Goal: Task Accomplishment & Management: Manage account settings

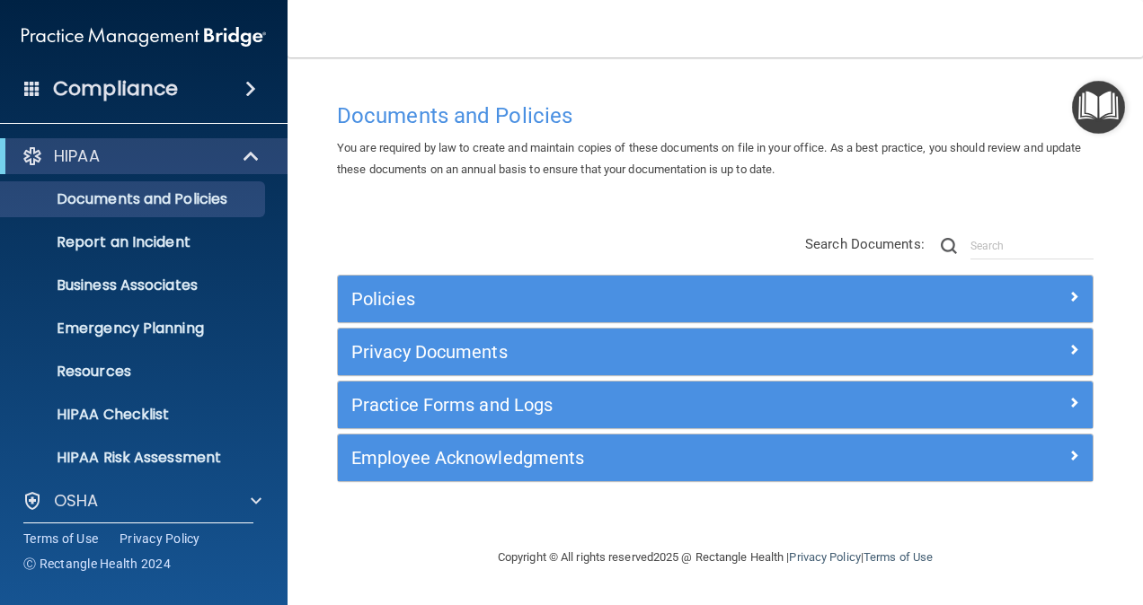
scroll to position [140, 0]
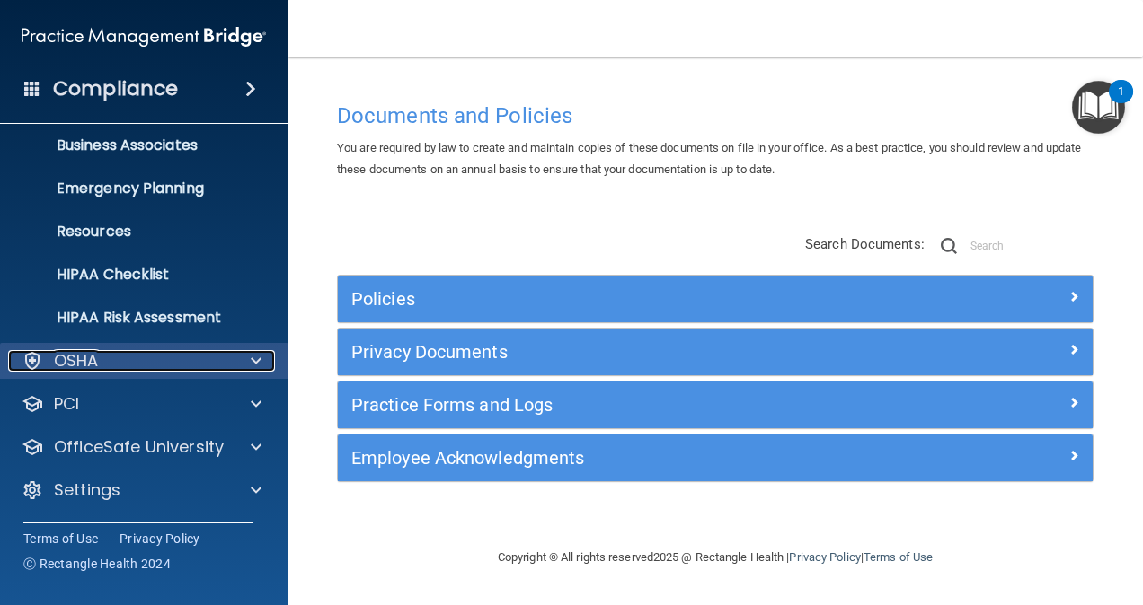
click at [257, 358] on span at bounding box center [256, 361] width 11 height 22
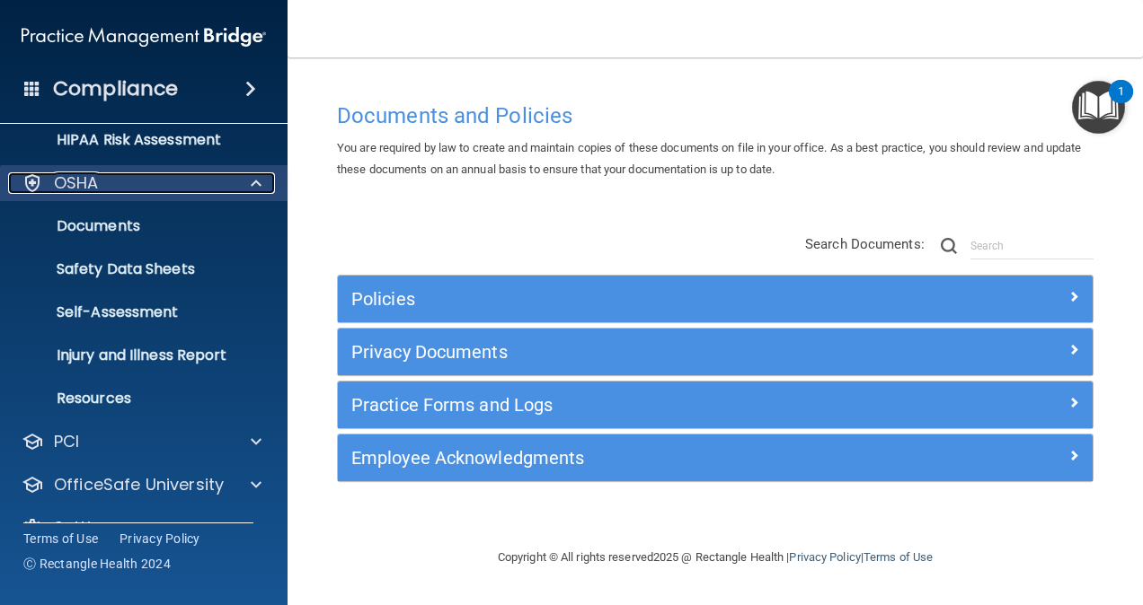
scroll to position [355, 0]
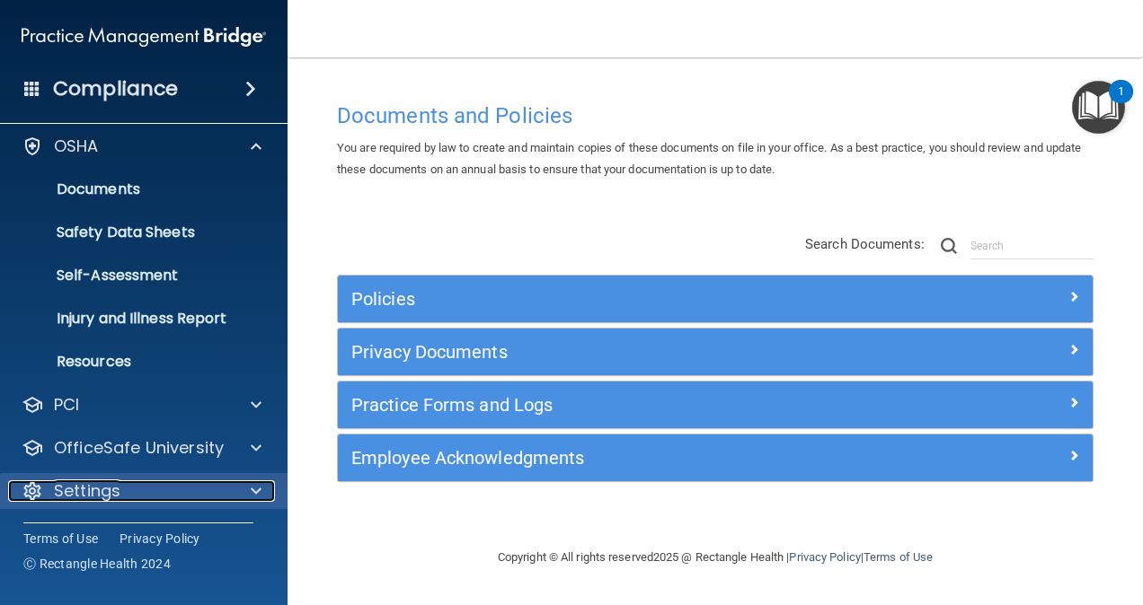
click at [255, 496] on span at bounding box center [256, 492] width 11 height 22
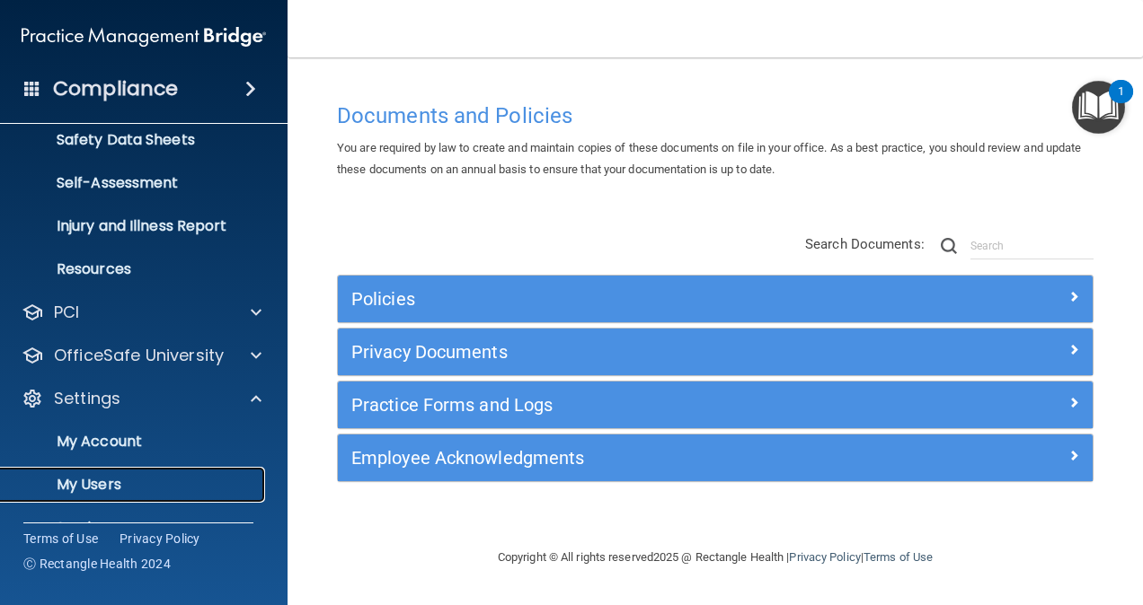
click at [108, 477] on p "My Users" at bounding box center [134, 485] width 245 height 18
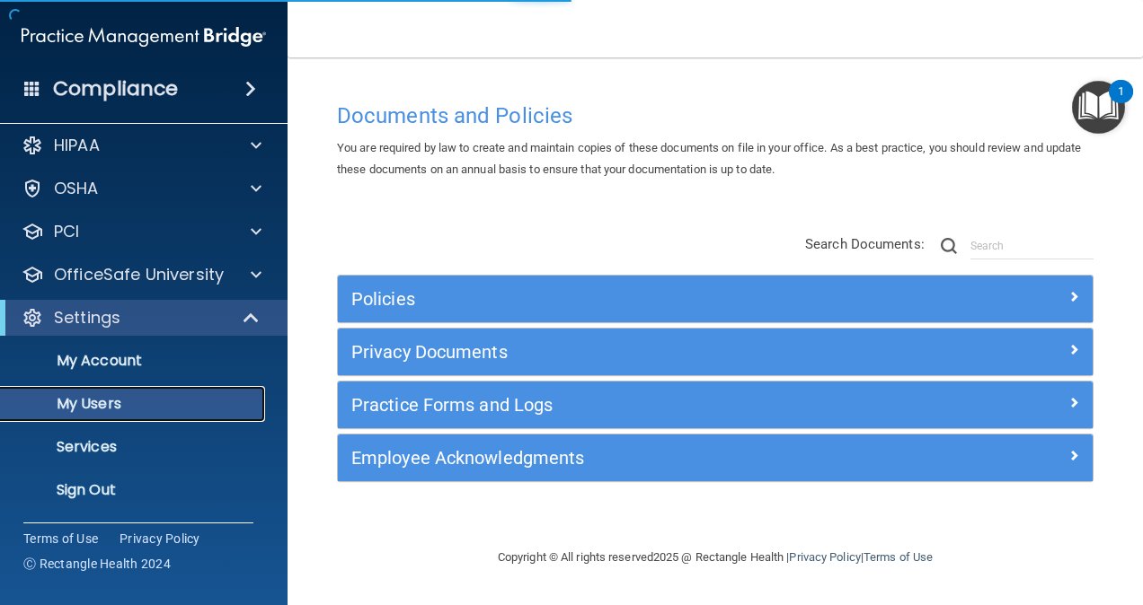
scroll to position [11, 0]
click at [90, 397] on p "My Users" at bounding box center [134, 404] width 245 height 18
select select "20"
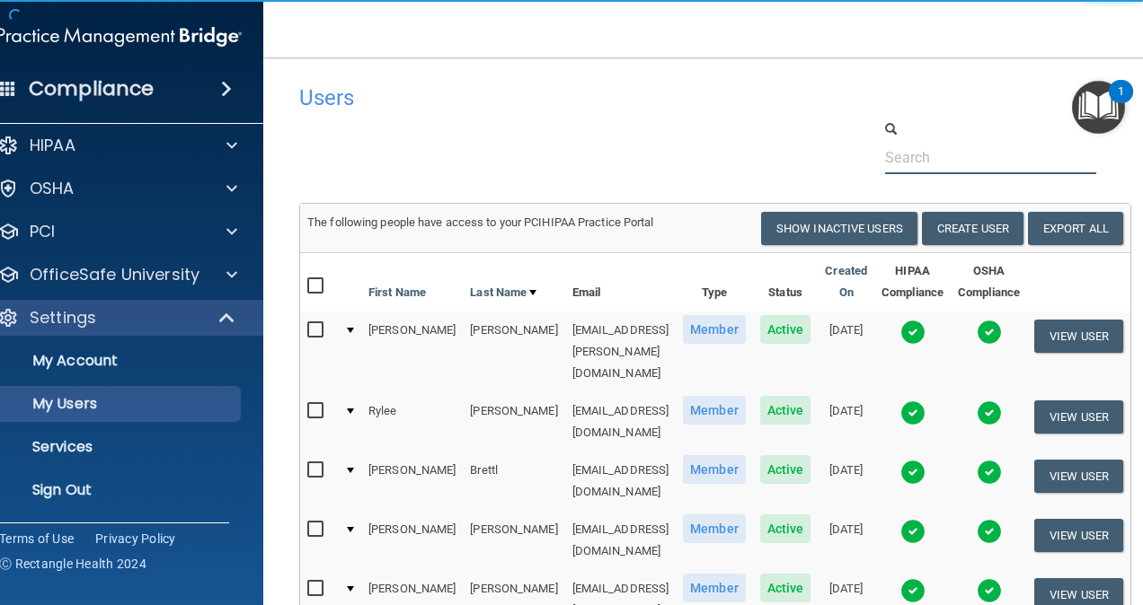
click at [940, 157] on input "text" at bounding box center [990, 157] width 211 height 33
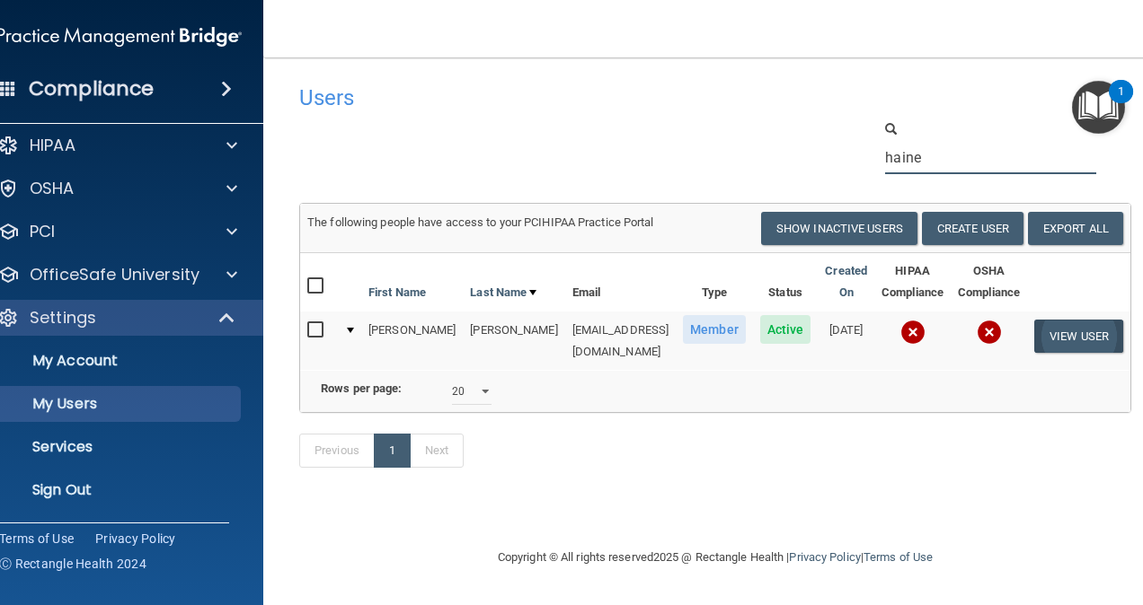
type input "haine"
click at [1051, 334] on button "View User" at bounding box center [1078, 336] width 89 height 33
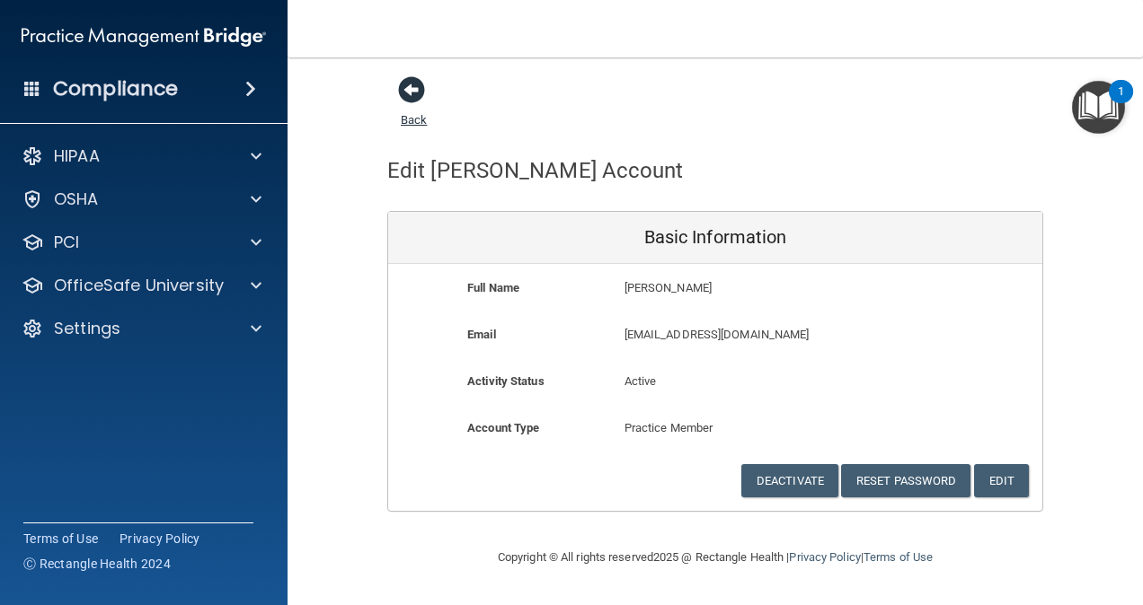
click at [409, 93] on span at bounding box center [411, 89] width 27 height 27
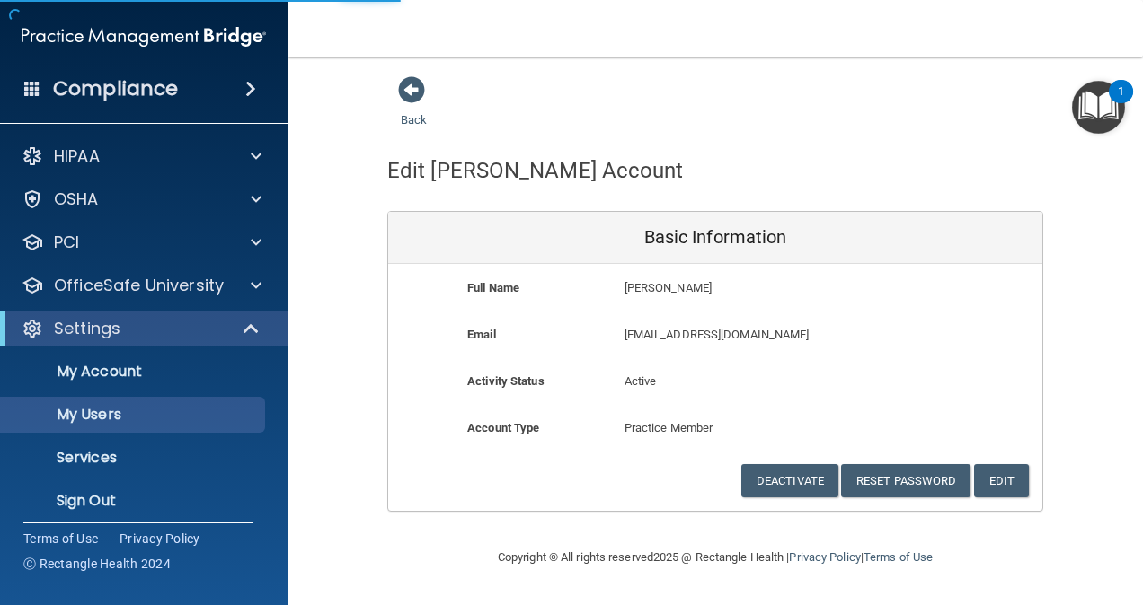
select select "20"
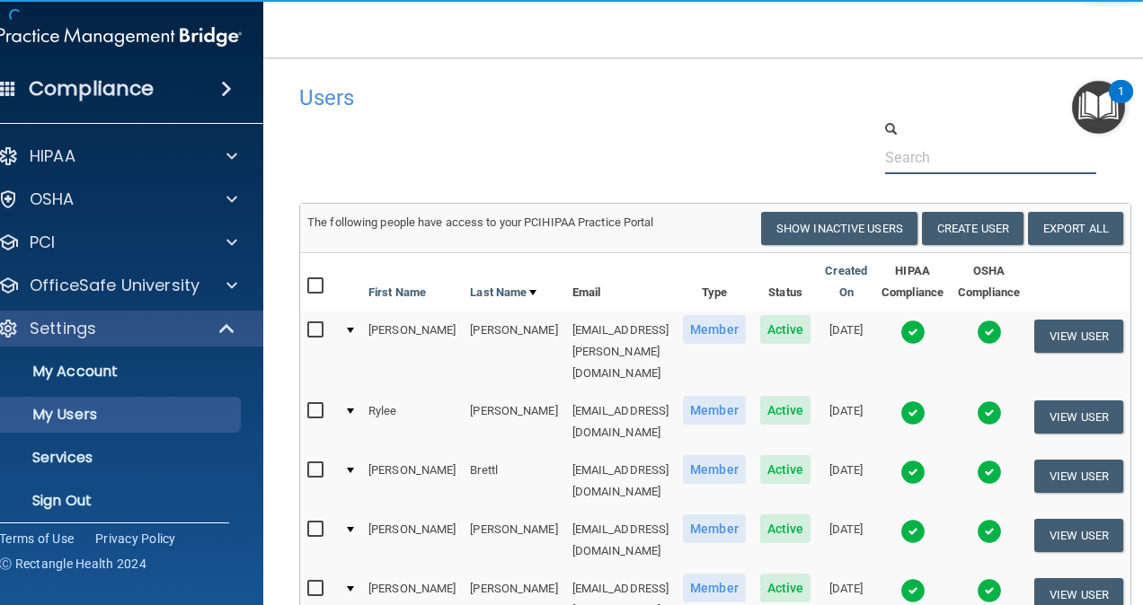
click at [1010, 160] on input "text" at bounding box center [990, 157] width 211 height 33
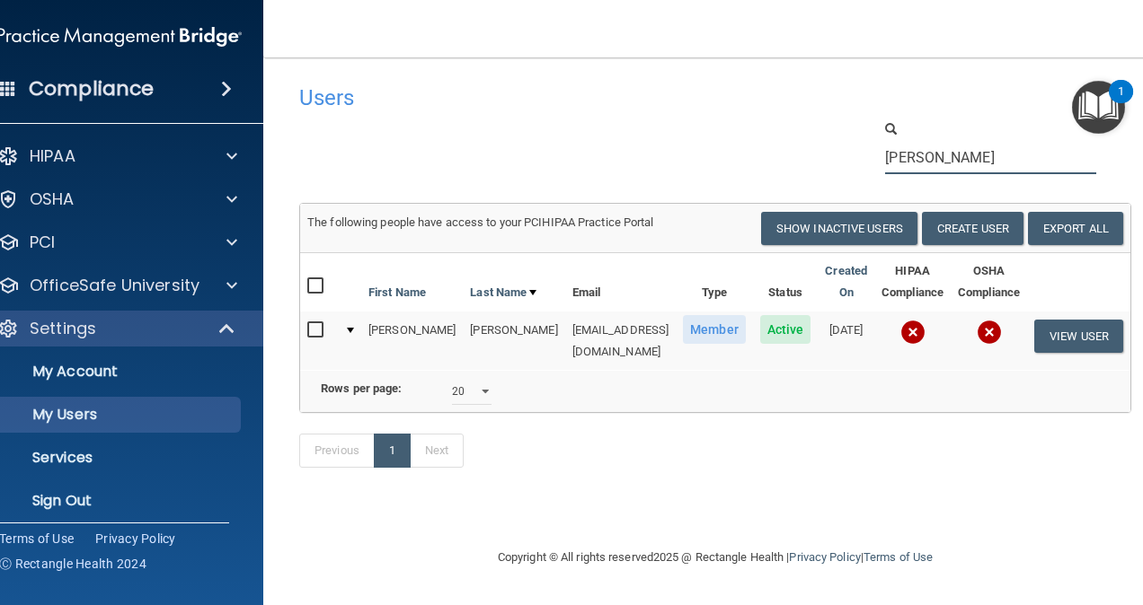
type input "[PERSON_NAME]"
click at [328, 329] on input "checkbox" at bounding box center [317, 330] width 21 height 14
checkbox input "true"
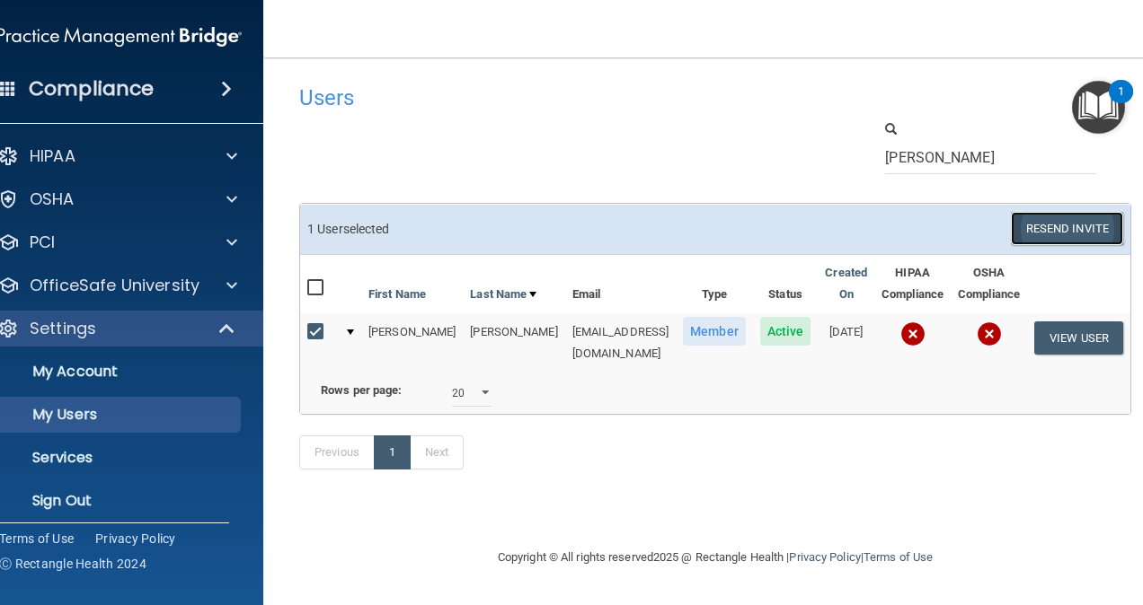
click at [1010, 231] on button "Resend Invite" at bounding box center [1066, 228] width 112 height 33
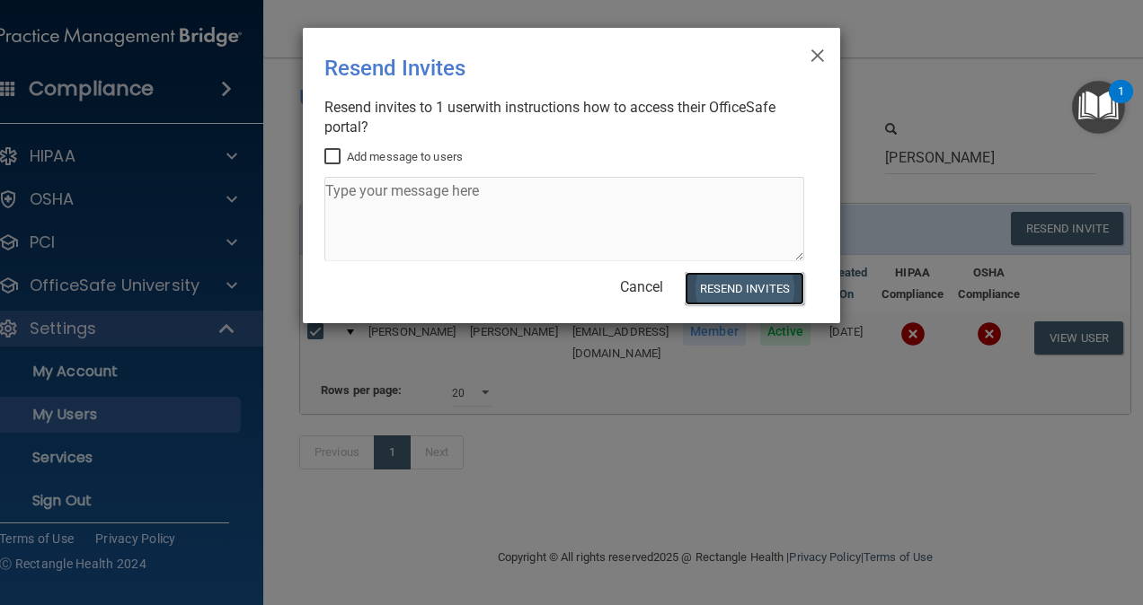
click at [747, 286] on button "Resend Invites" at bounding box center [743, 288] width 119 height 33
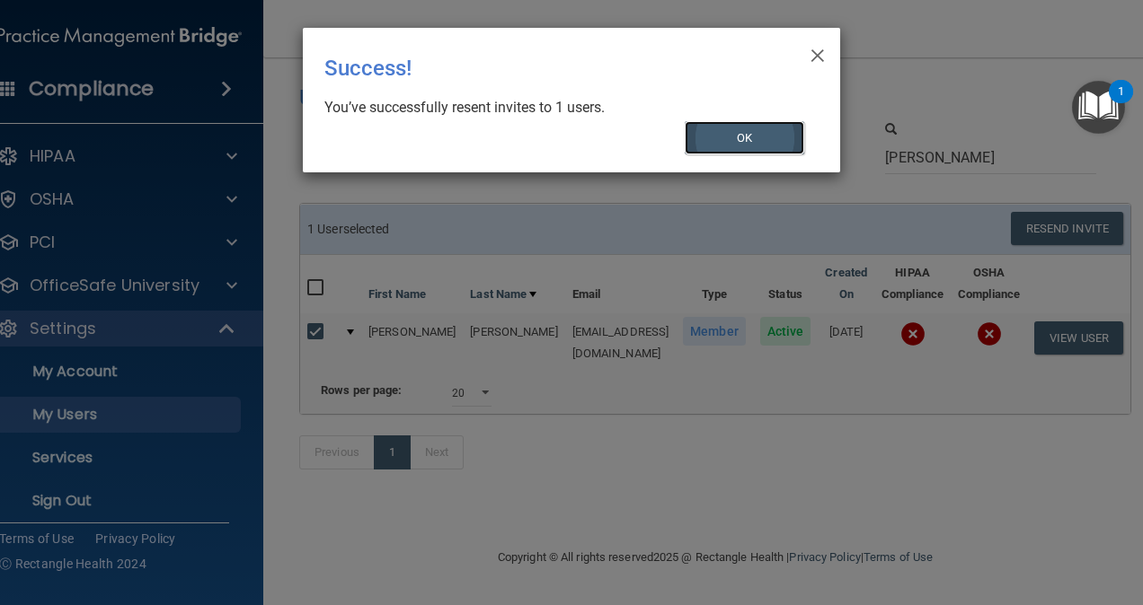
click at [758, 132] on button "OK" at bounding box center [744, 137] width 120 height 33
